Goal: Check status: Check status

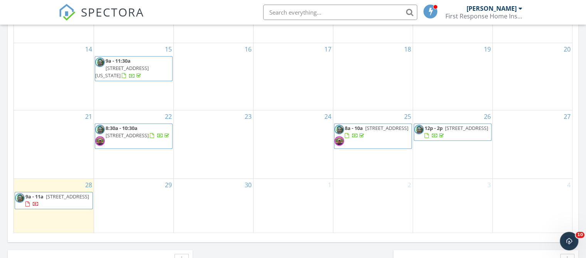
scroll to position [713, 598]
click at [66, 197] on span "19717 Gulf Blvd V5, Indian Shores 33785" at bounding box center [67, 196] width 43 height 7
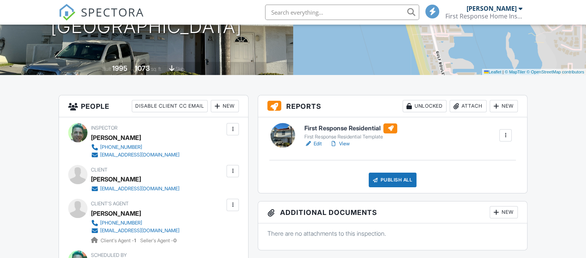
click at [345, 143] on link "View" at bounding box center [339, 144] width 20 height 8
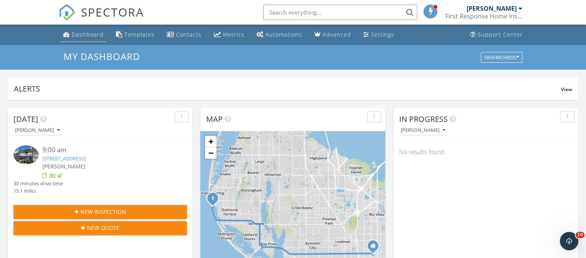
click at [87, 35] on div "Dashboard" at bounding box center [88, 34] width 32 height 7
click at [85, 35] on div "Dashboard" at bounding box center [88, 34] width 32 height 7
